Goal: Task Accomplishment & Management: Manage account settings

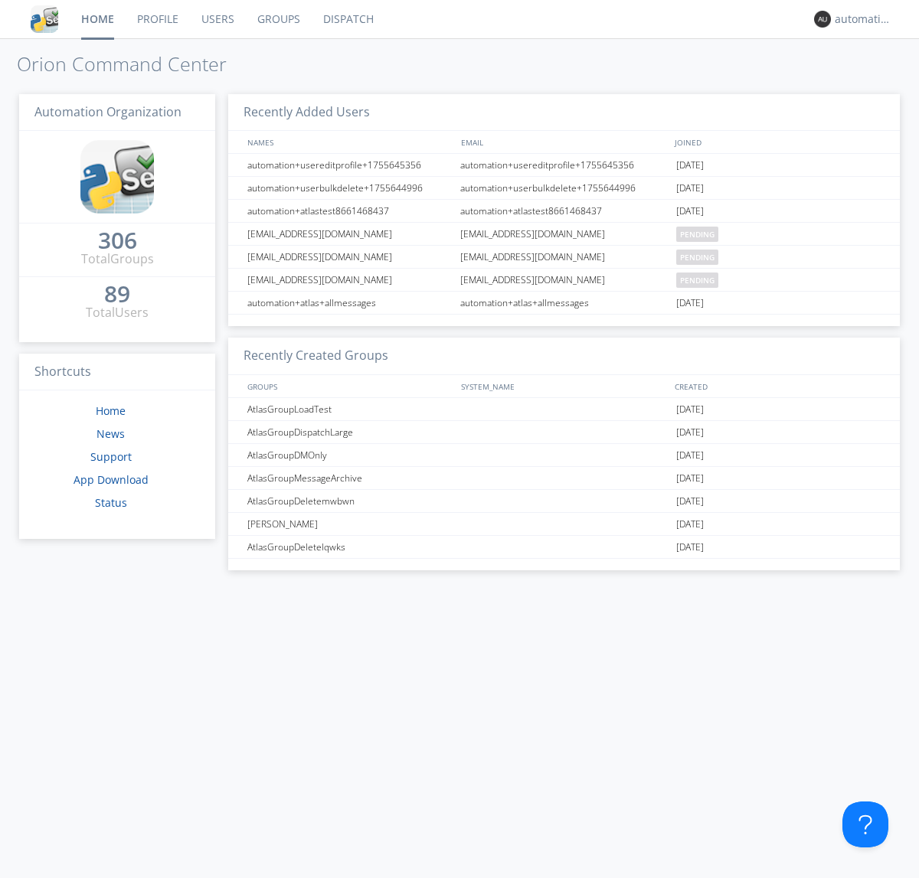
click at [347, 19] on link "Dispatch" at bounding box center [349, 19] width 74 height 38
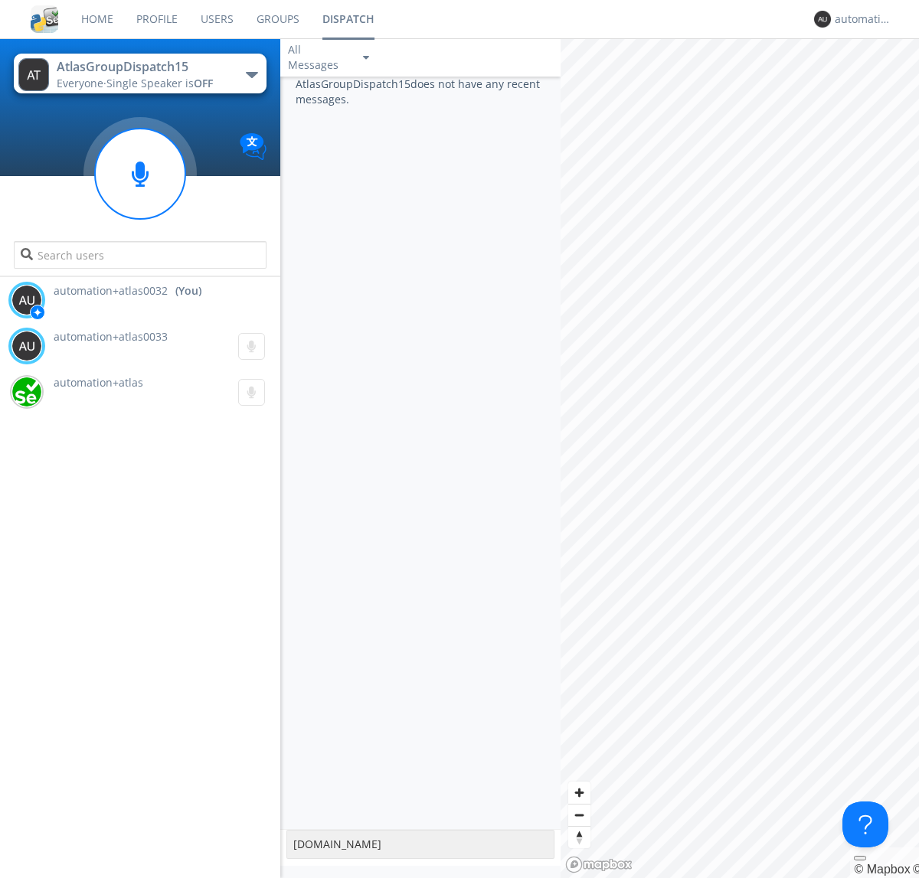
type textarea "[DOMAIN_NAME]"
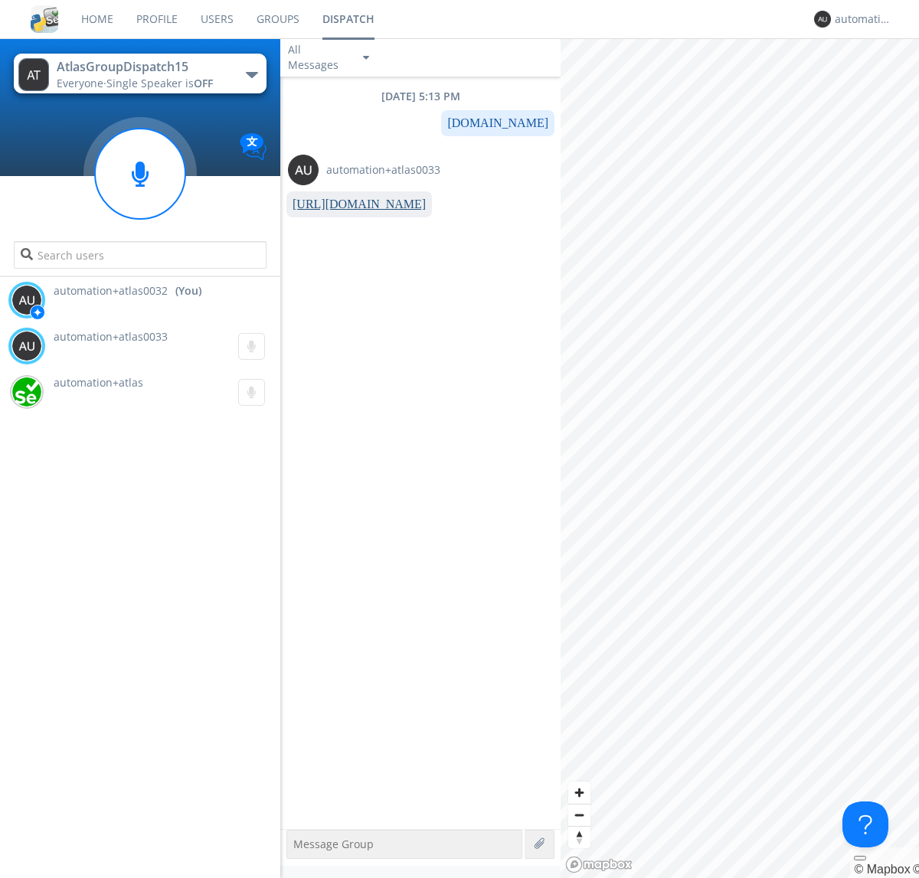
click at [353, 204] on link "[URL][DOMAIN_NAME]" at bounding box center [359, 204] width 133 height 13
click at [859, 19] on div "automation+atlas0032" at bounding box center [863, 18] width 57 height 15
click at [871, 80] on div "Log Out" at bounding box center [871, 81] width 79 height 28
